Goal: Task Accomplishment & Management: Complete application form

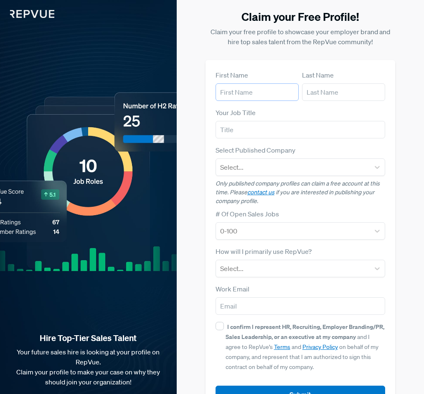
click at [239, 95] on input "text" at bounding box center [256, 92] width 83 height 18
type input "Durrand"
click at [321, 95] on input "text" at bounding box center [343, 92] width 83 height 18
type input "[PERSON_NAME]"
click at [287, 129] on input "text" at bounding box center [299, 130] width 169 height 18
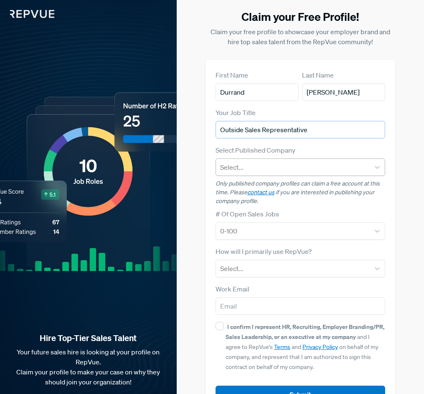
type input "Outside Sales Representative"
click at [271, 164] on div at bounding box center [292, 168] width 145 height 12
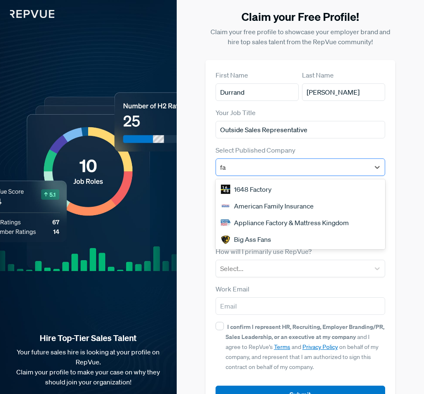
type input "fas"
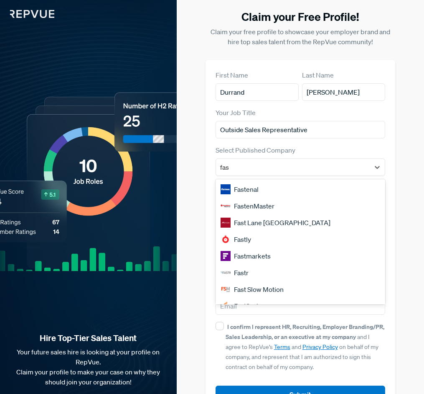
click at [274, 188] on div "Fastenal" at bounding box center [299, 189] width 169 height 17
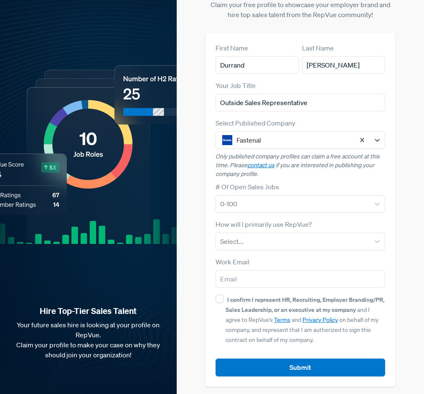
scroll to position [30, 0]
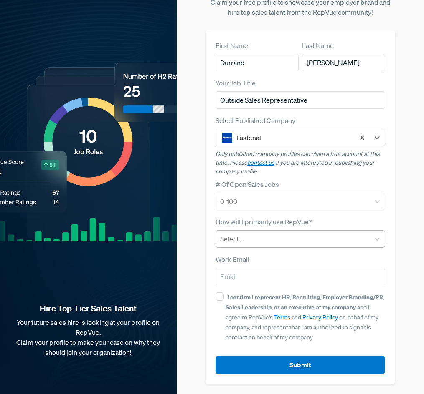
click at [280, 238] on div at bounding box center [292, 239] width 145 height 12
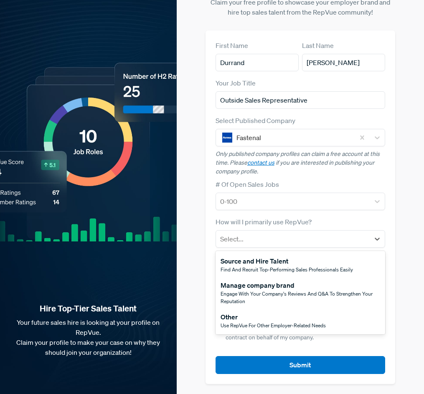
click at [282, 321] on div "Other" at bounding box center [272, 317] width 105 height 10
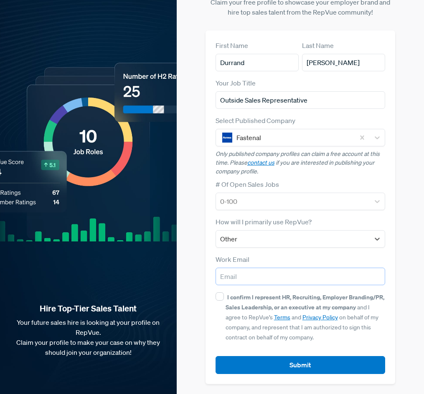
click at [235, 276] on input "email" at bounding box center [299, 277] width 169 height 18
type input "[EMAIL_ADDRESS][DOMAIN_NAME]"
click at [223, 296] on input "I confirm I represent HR, Recruiting, Employer Branding/PR, Sales Leadership, o…" at bounding box center [219, 297] width 8 height 8
checkbox input "true"
drag, startPoint x: 293, startPoint y: 277, endPoint x: 160, endPoint y: 271, distance: 132.9
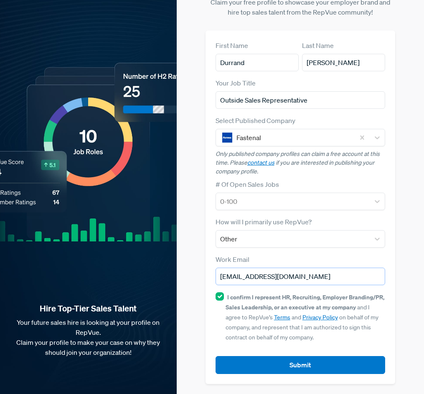
click at [159, 271] on div "Hire Top-Tier Sales Talent Your future sales hire is looking at your profile on…" at bounding box center [212, 182] width 424 height 424
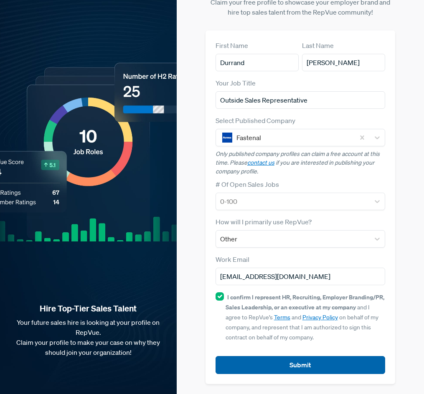
click at [282, 365] on button "Submit" at bounding box center [299, 366] width 169 height 18
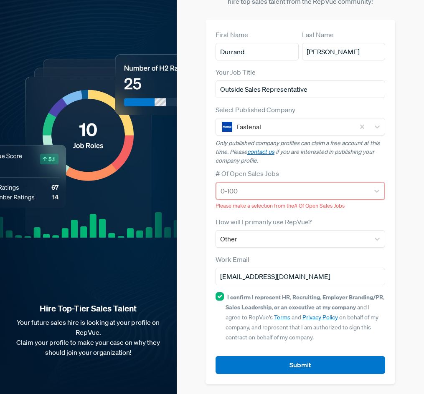
click at [268, 192] on div at bounding box center [292, 191] width 144 height 12
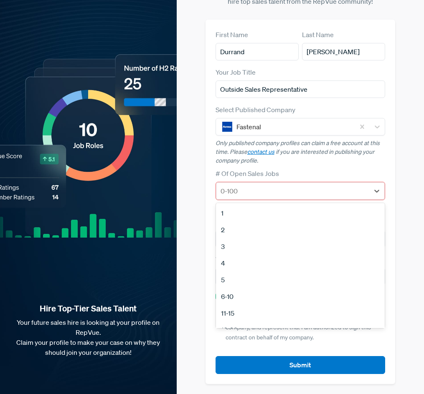
scroll to position [78, 0]
click at [239, 287] on div "51-100" at bounding box center [300, 285] width 169 height 17
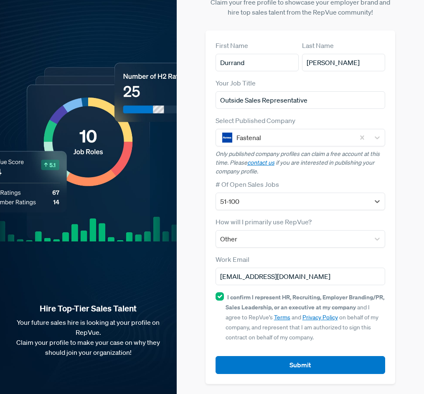
scroll to position [30, 0]
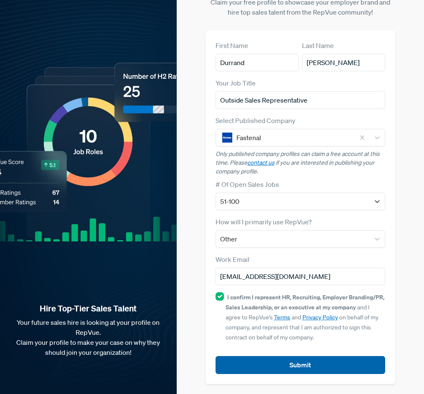
click at [283, 368] on button "Submit" at bounding box center [299, 366] width 169 height 18
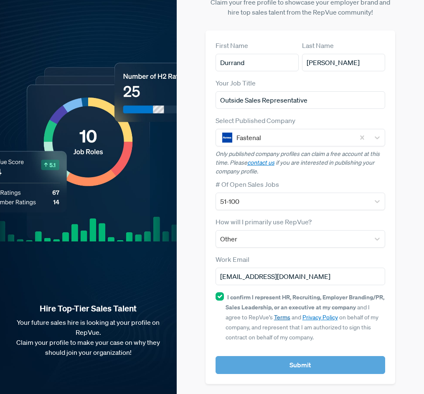
scroll to position [40, 0]
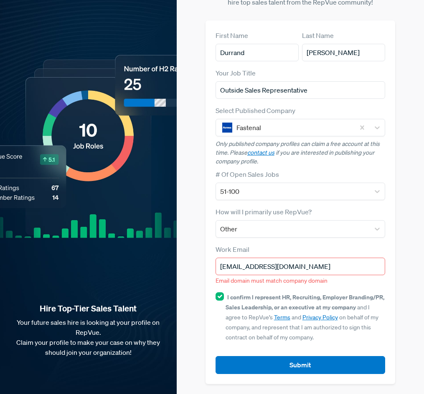
drag, startPoint x: 316, startPoint y: 268, endPoint x: 177, endPoint y: 267, distance: 139.4
click at [177, 267] on div "Claim your Free Profile! Claim your free profile to showcase your employer bran…" at bounding box center [300, 177] width 247 height 434
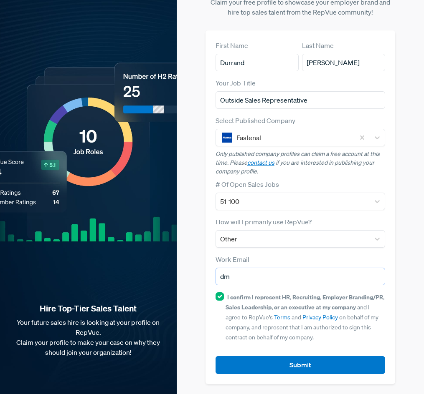
type input "[EMAIL_ADDRESS][DOMAIN_NAME]"
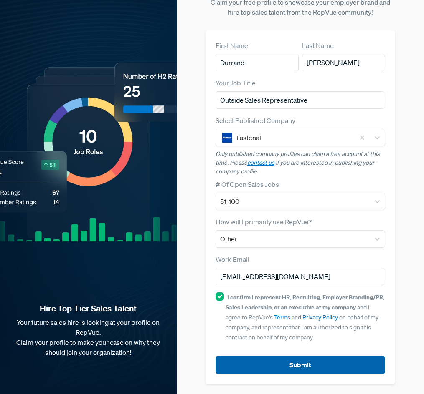
click at [293, 367] on button "Submit" at bounding box center [299, 366] width 169 height 18
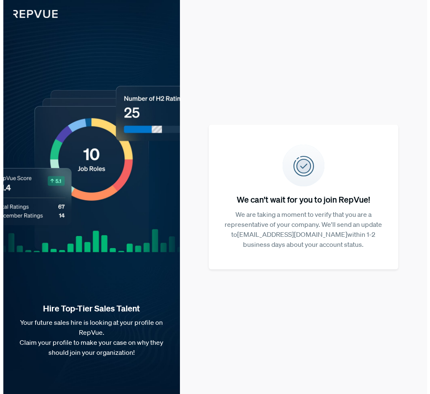
scroll to position [0, 0]
